Goal: Check status: Check status

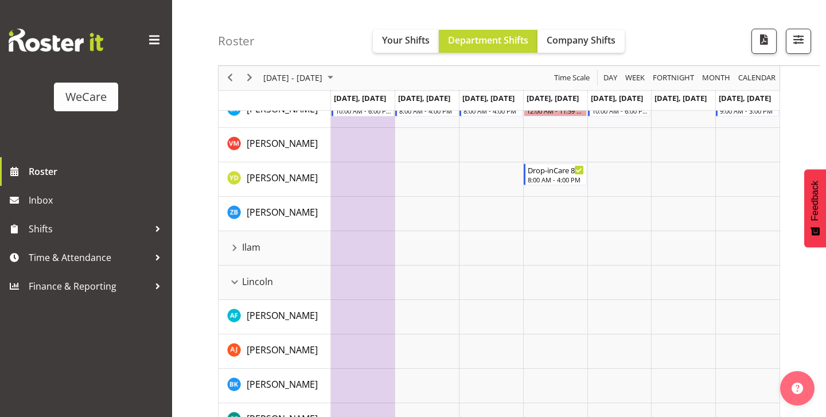
scroll to position [1106, 0]
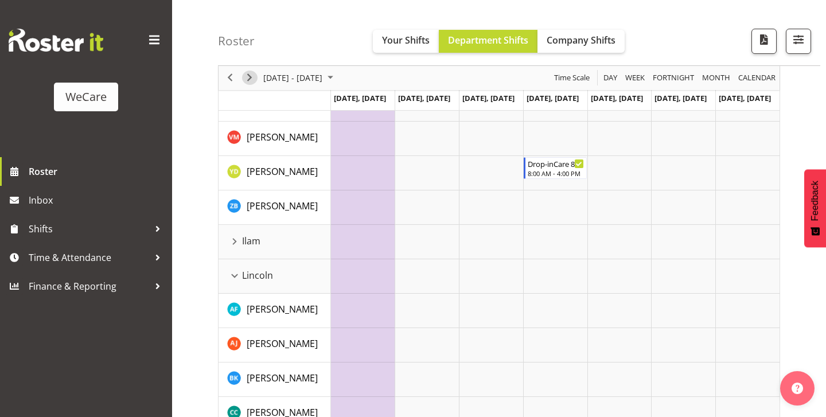
click at [249, 79] on span "Next" at bounding box center [250, 78] width 14 height 14
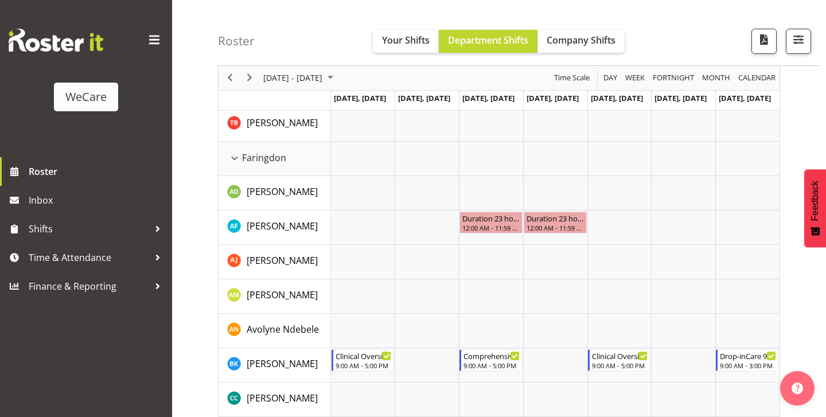
scroll to position [424, 0]
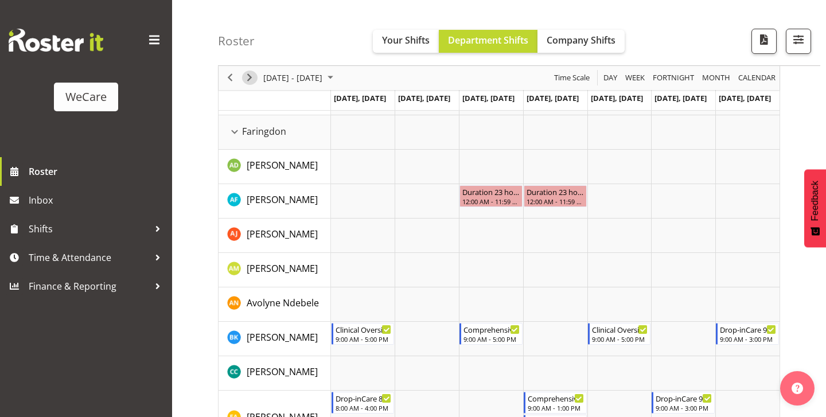
click at [254, 80] on span "Next" at bounding box center [250, 78] width 14 height 14
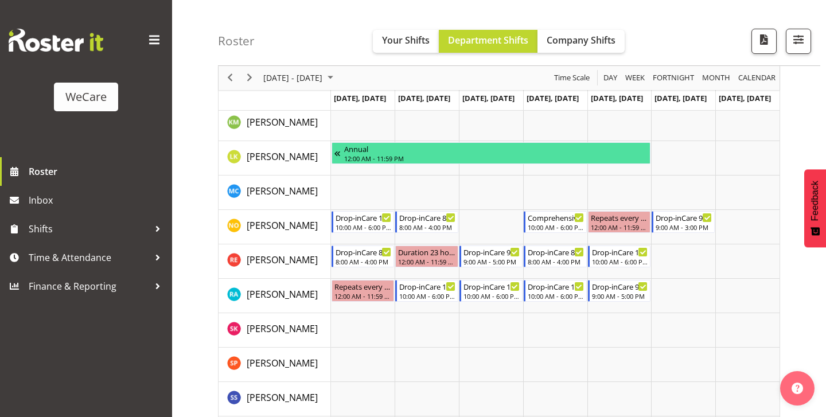
scroll to position [778, 0]
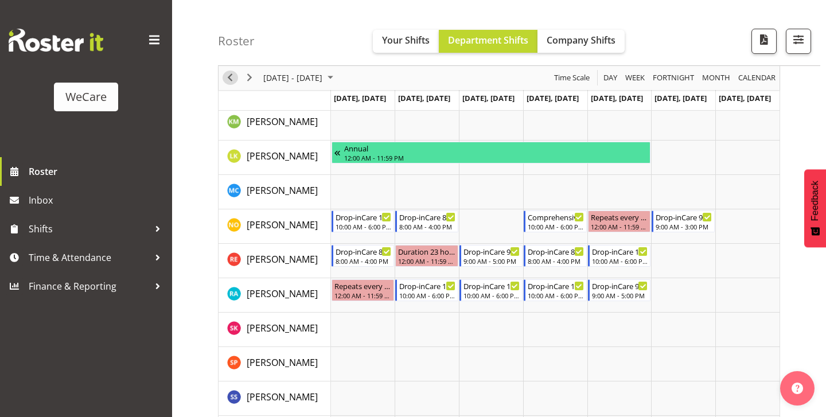
click at [232, 71] on span "Previous" at bounding box center [230, 78] width 14 height 14
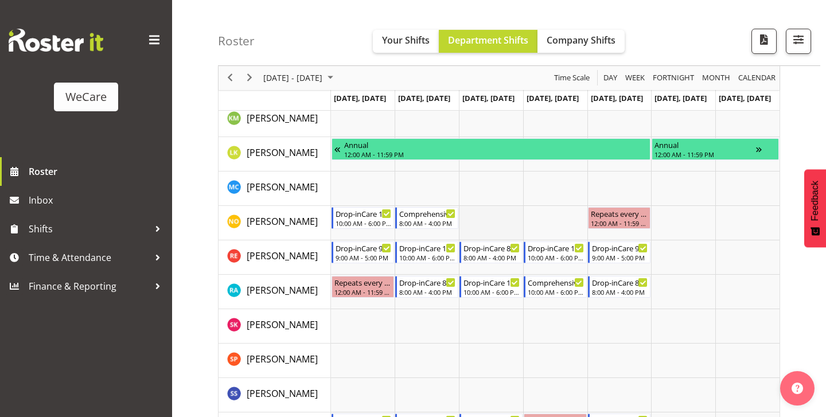
scroll to position [676, 0]
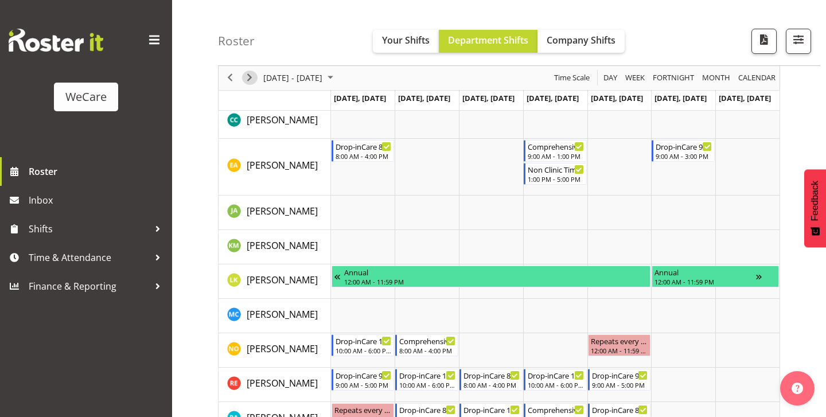
click at [250, 79] on span "Next" at bounding box center [250, 78] width 14 height 14
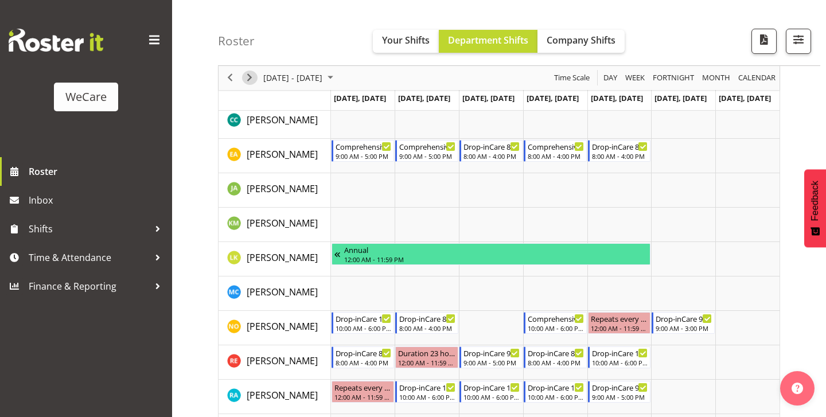
click at [251, 80] on span "Next" at bounding box center [250, 78] width 14 height 14
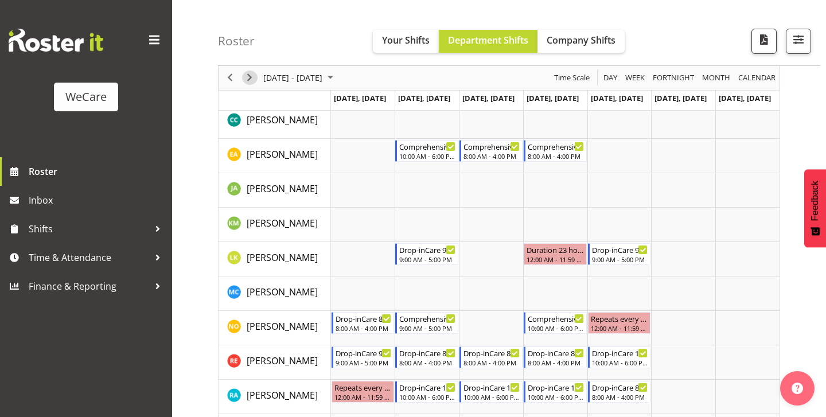
click at [250, 80] on span "Next" at bounding box center [250, 78] width 14 height 14
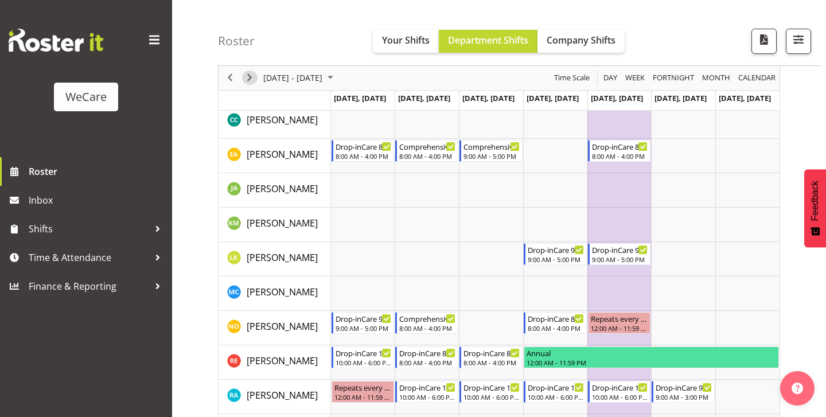
click at [254, 79] on span "Next" at bounding box center [250, 78] width 14 height 14
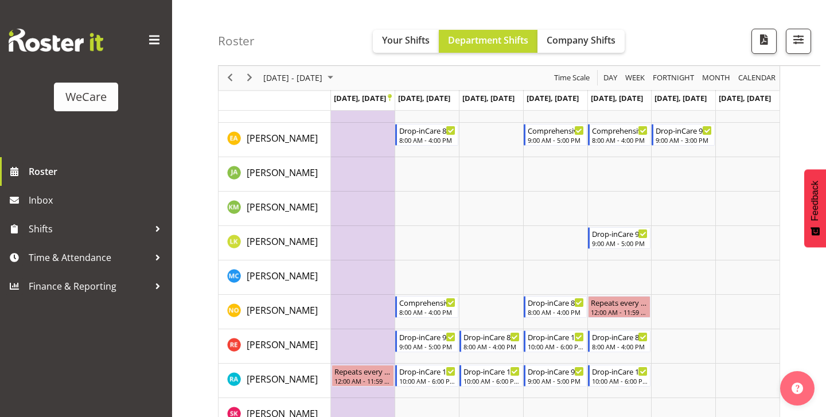
scroll to position [707, 0]
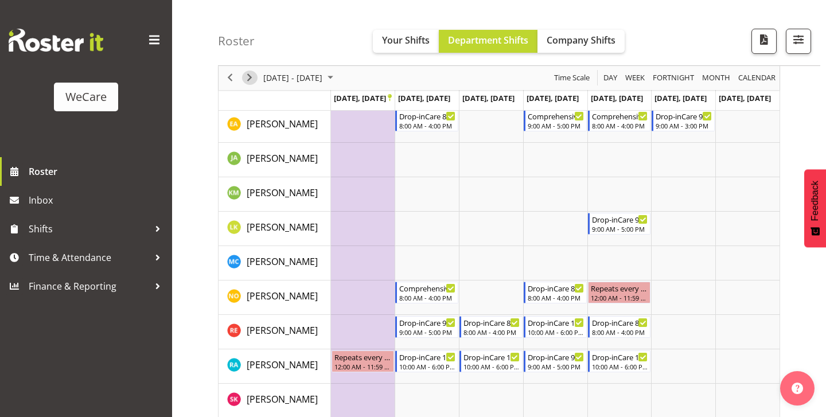
click at [246, 80] on span "Next" at bounding box center [250, 78] width 14 height 14
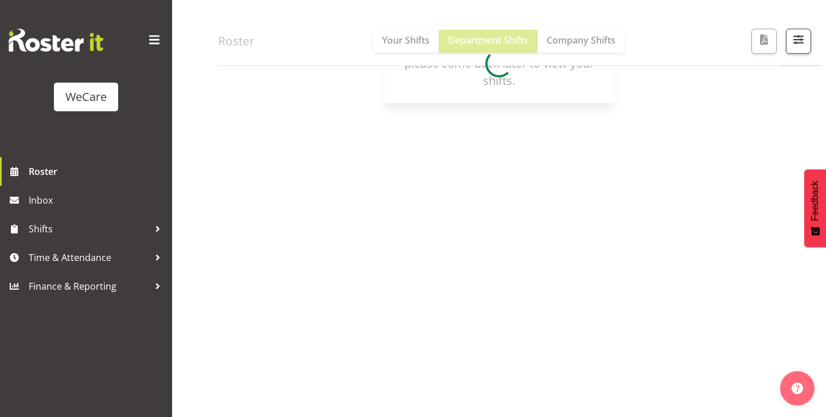
scroll to position [147, 0]
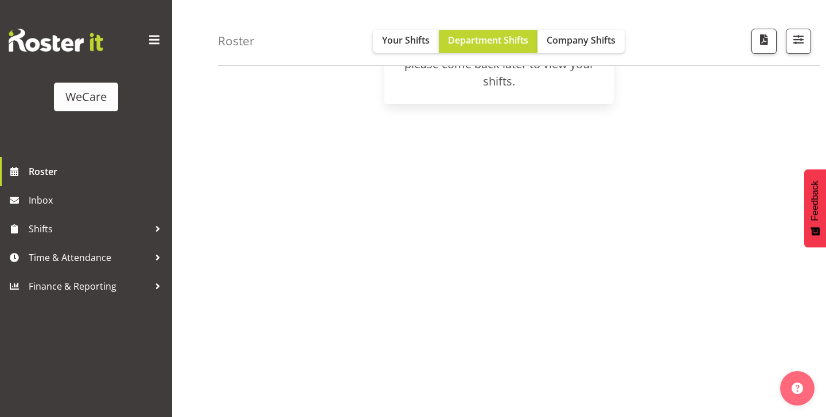
scroll to position [124, 0]
